Goal: Task Accomplishment & Management: Manage account settings

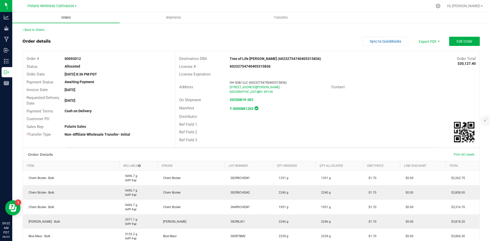
click at [62, 12] on uib-tab-heading "Orders" at bounding box center [66, 17] width 108 height 11
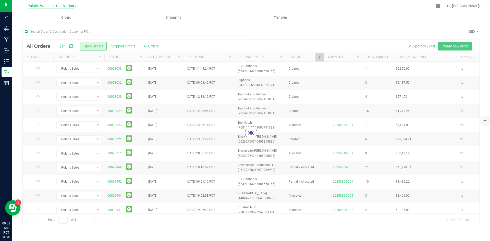
click at [69, 6] on span "Polaris Wellness Cultivation" at bounding box center [51, 6] width 46 height 5
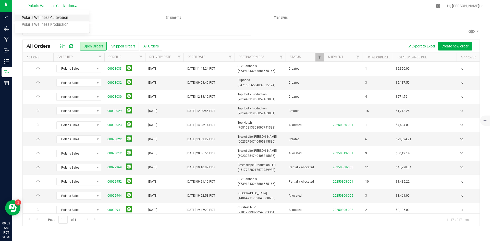
click at [65, 20] on link "Polaris Wellness Cultivation" at bounding box center [52, 18] width 75 height 7
click at [67, 4] on span "Polaris Wellness Cultivation" at bounding box center [51, 6] width 46 height 5
click at [61, 25] on link "Polaris Wellness Production" at bounding box center [52, 24] width 75 height 7
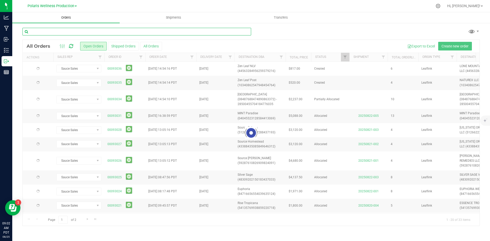
click at [83, 30] on input "text" at bounding box center [136, 32] width 229 height 8
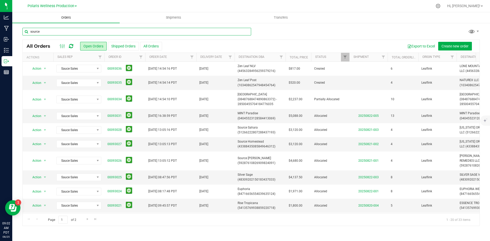
type input "source"
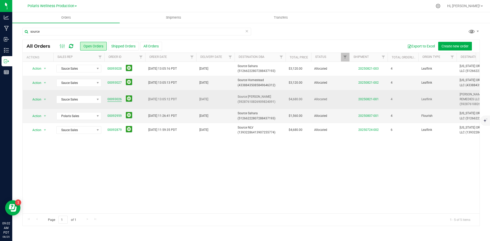
click at [109, 98] on link "00093026" at bounding box center [115, 99] width 14 height 5
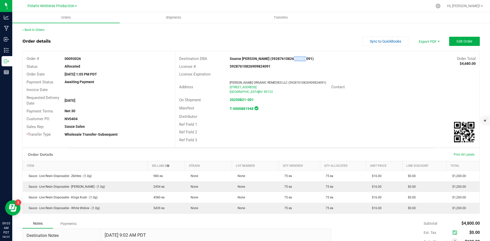
drag, startPoint x: 289, startPoint y: 60, endPoint x: 300, endPoint y: 60, distance: 11.2
click at [300, 60] on strong "Source [PERSON_NAME] (59287610826909824091)" at bounding box center [272, 59] width 84 height 4
copy strong "824091"
click at [244, 107] on strong "T-0000881948" at bounding box center [242, 109] width 24 height 4
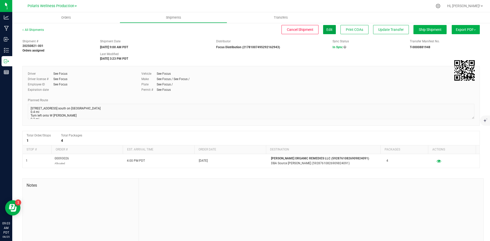
click at [327, 27] on button "Edit" at bounding box center [329, 29] width 13 height 9
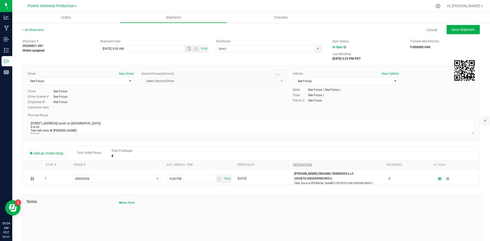
type input "Focus Distribution (21781007495292162943)"
click at [377, 31] on div "Cancel Save Shipment" at bounding box center [266, 29] width 427 height 9
drag, startPoint x: 425, startPoint y: 30, endPoint x: 413, endPoint y: 29, distance: 12.1
click at [420, 30] on div "Cancel Save Shipment" at bounding box center [266, 29] width 427 height 9
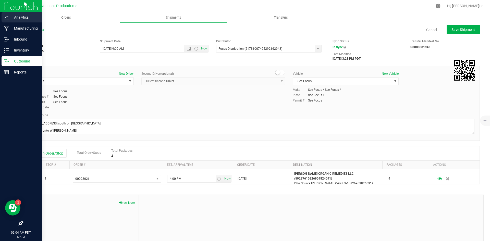
click at [9, 19] on icon at bounding box center [6, 17] width 5 height 4
